Goal: Communication & Community: Share content

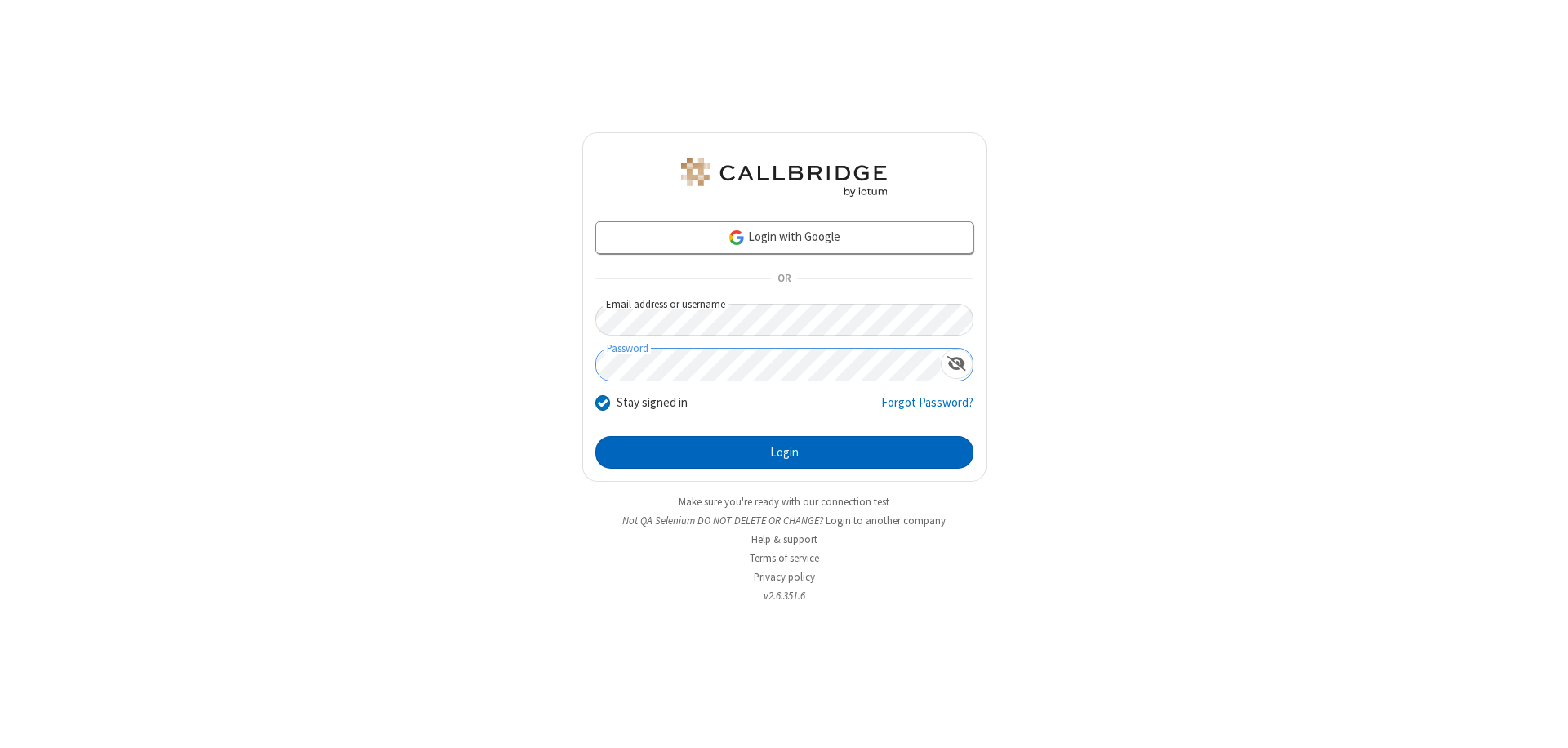
click at [784, 453] on button "Login" at bounding box center [784, 453] width 378 height 33
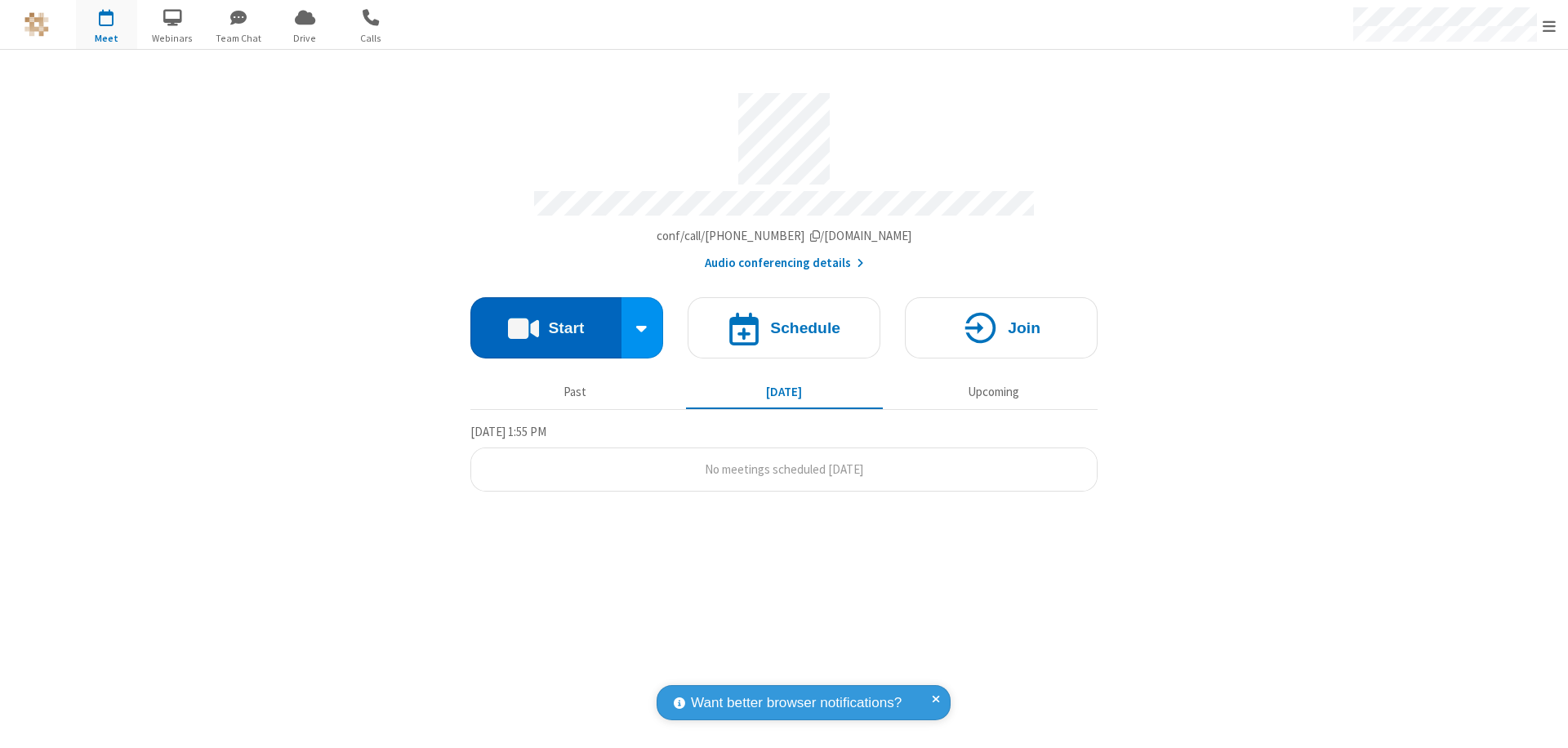
click at [545, 320] on button "Start" at bounding box center [546, 328] width 151 height 61
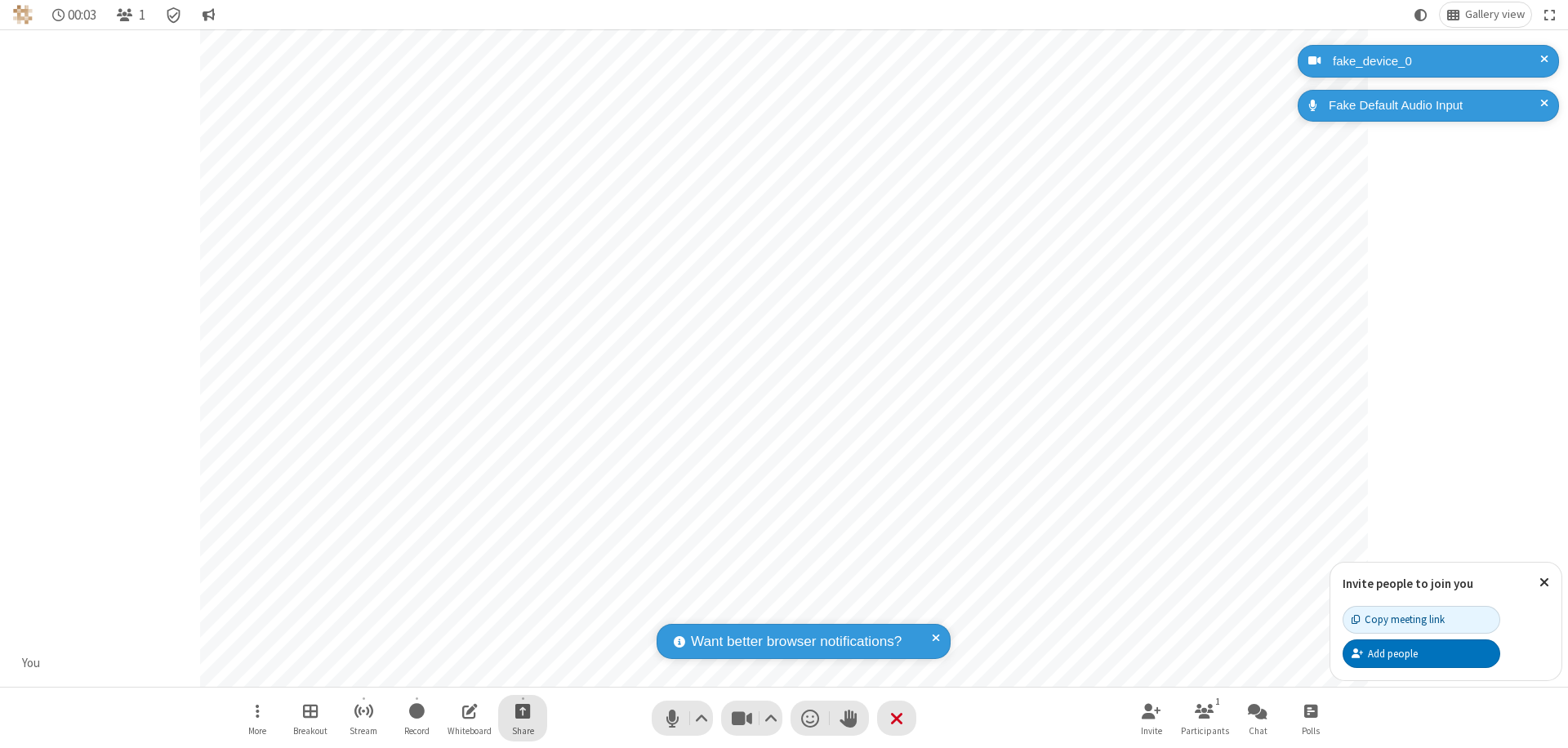
click at [522, 711] on span "Start sharing" at bounding box center [523, 711] width 15 height 20
click at [521, 611] on span "Share additional camera" at bounding box center [532, 615] width 121 height 13
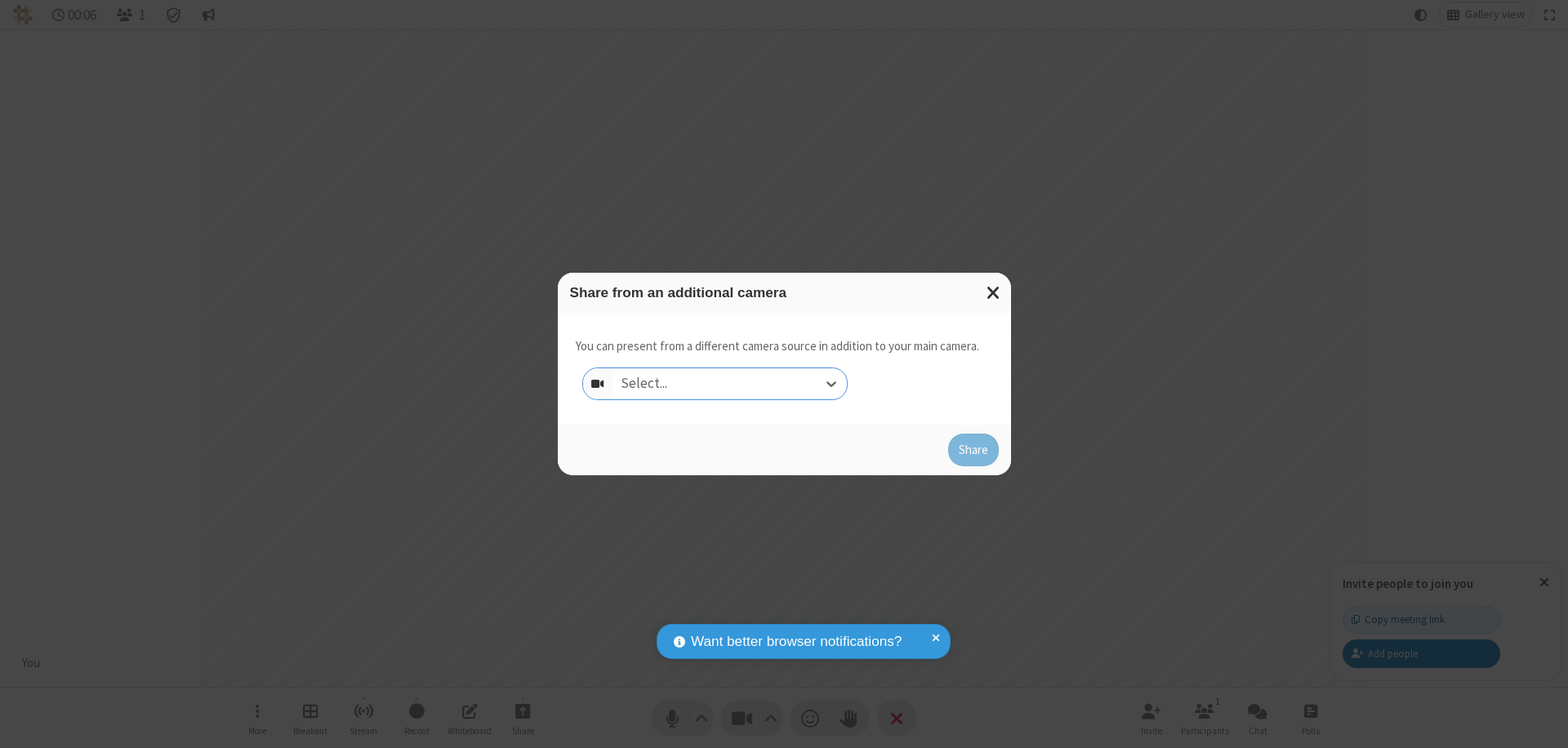
click at [729, 384] on div "Select..." at bounding box center [729, 384] width 234 height 31
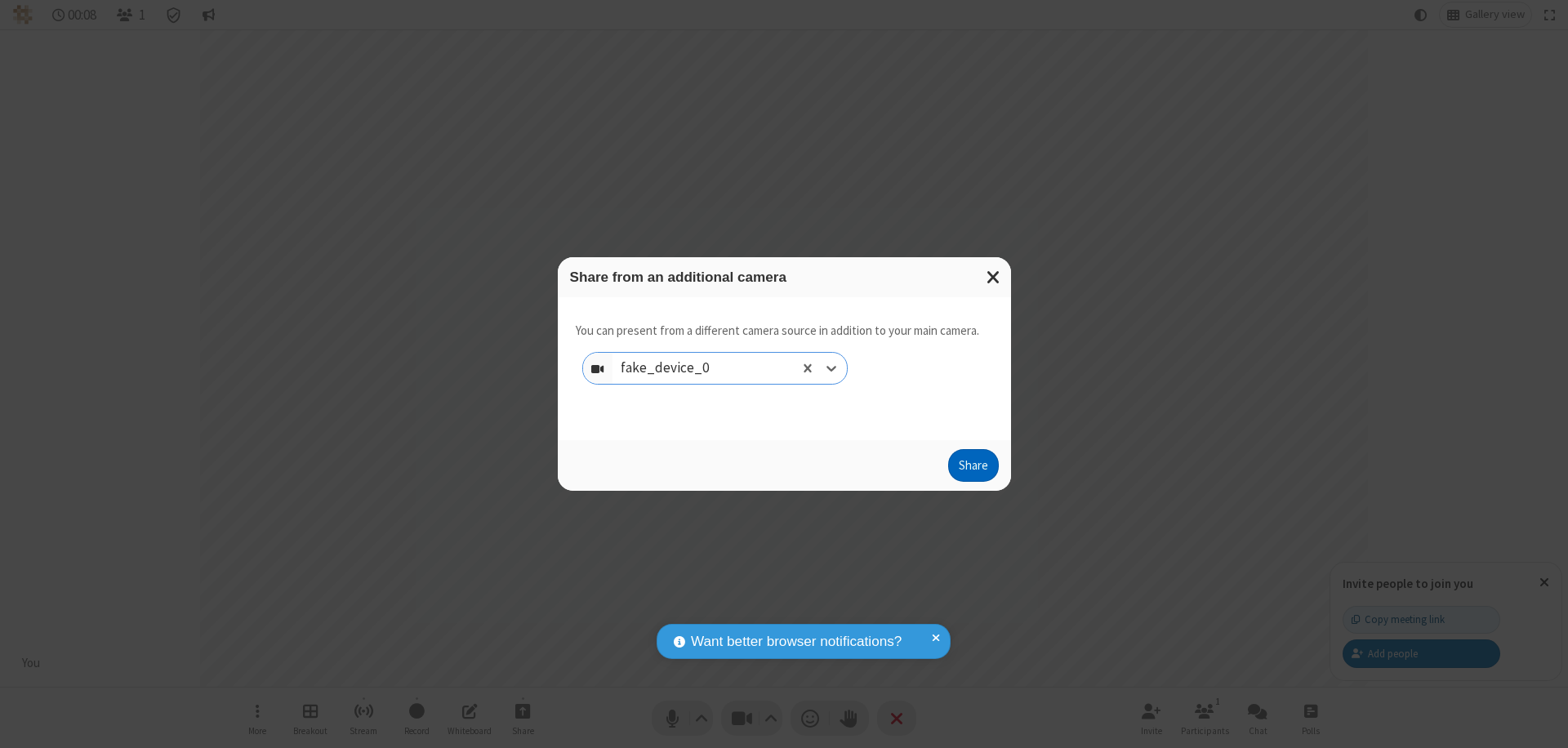
click at [973, 469] on button "Share" at bounding box center [973, 466] width 51 height 33
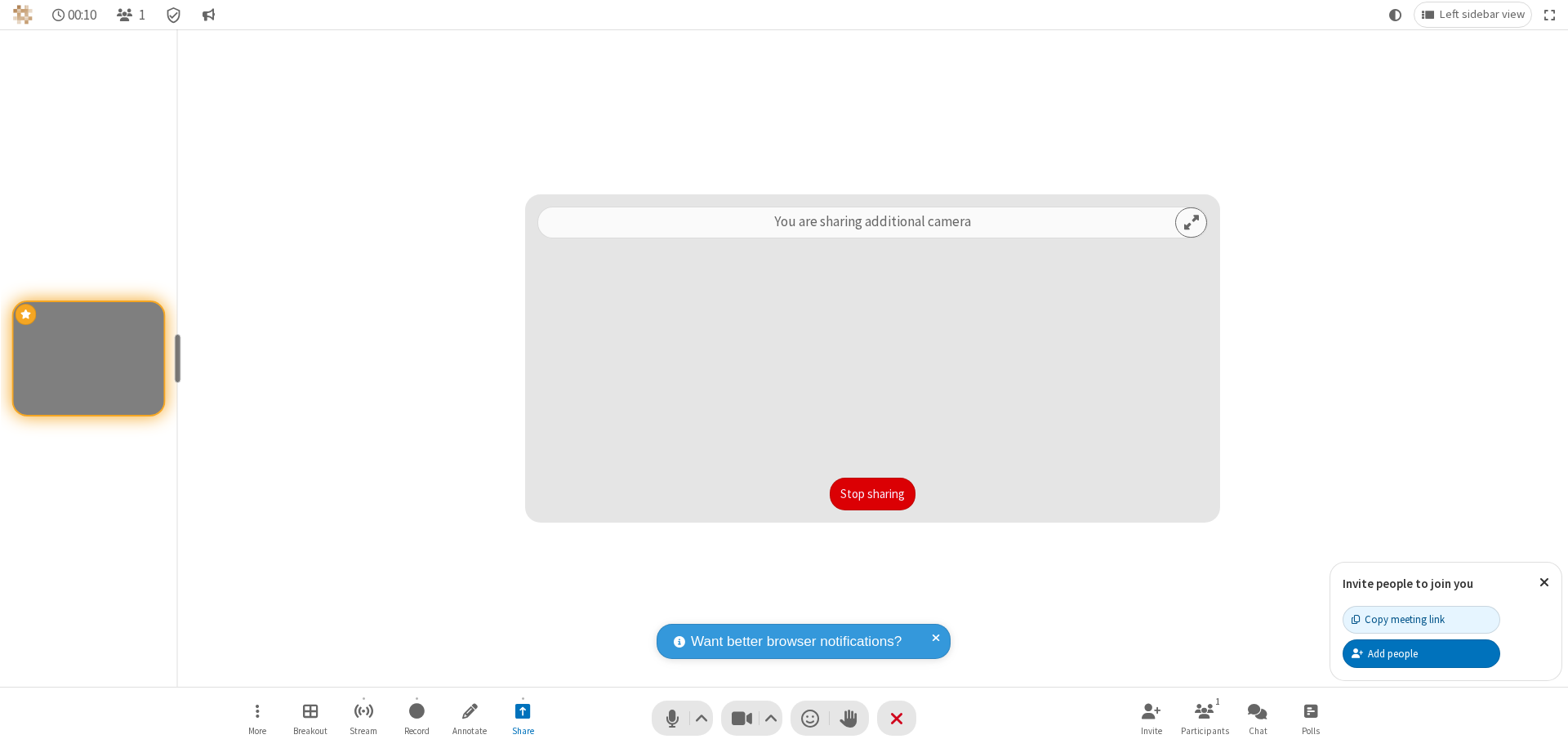
click at [872, 494] on button "Stop sharing" at bounding box center [871, 494] width 85 height 33
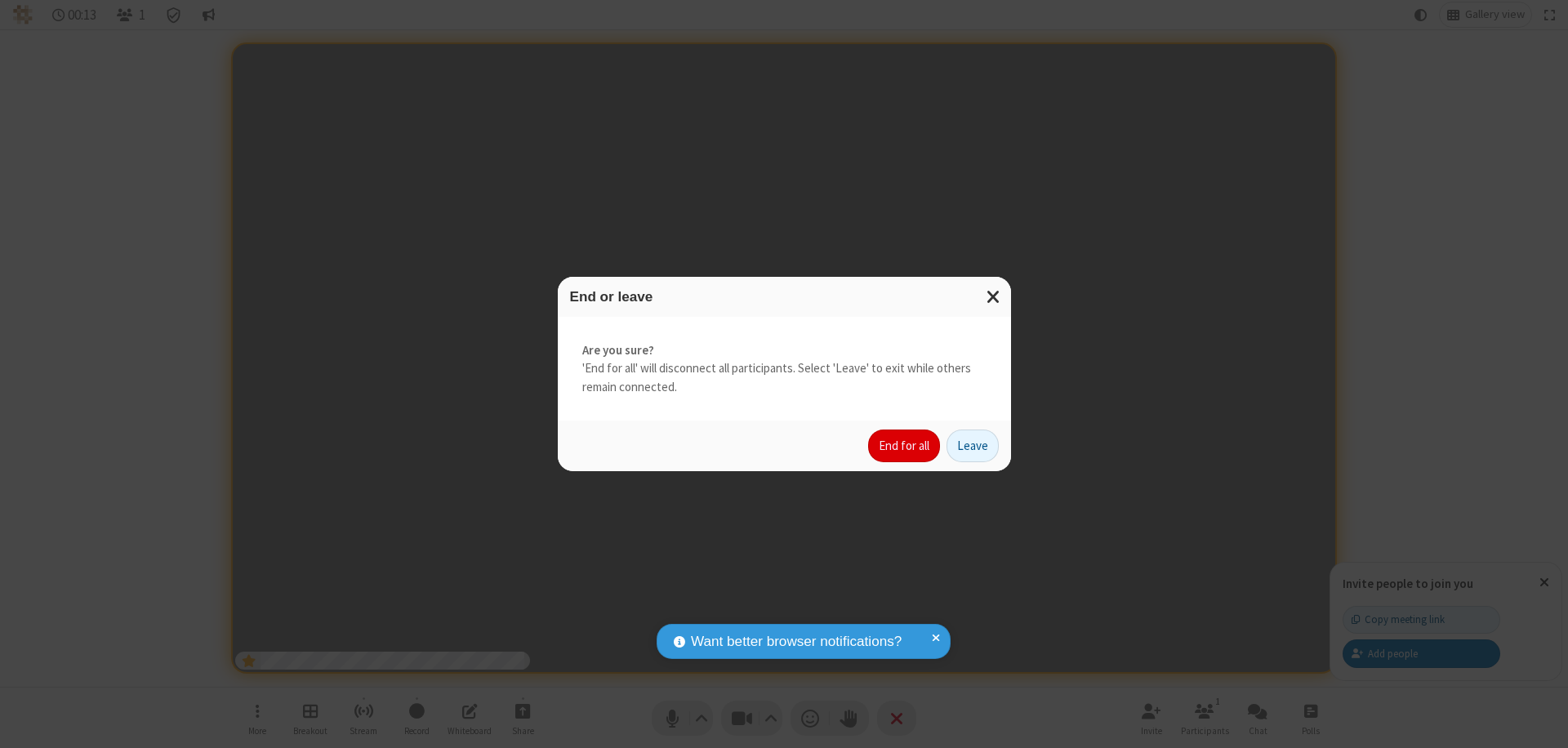
click at [905, 446] on button "End for all" at bounding box center [904, 446] width 72 height 33
